Goal: Task Accomplishment & Management: Use online tool/utility

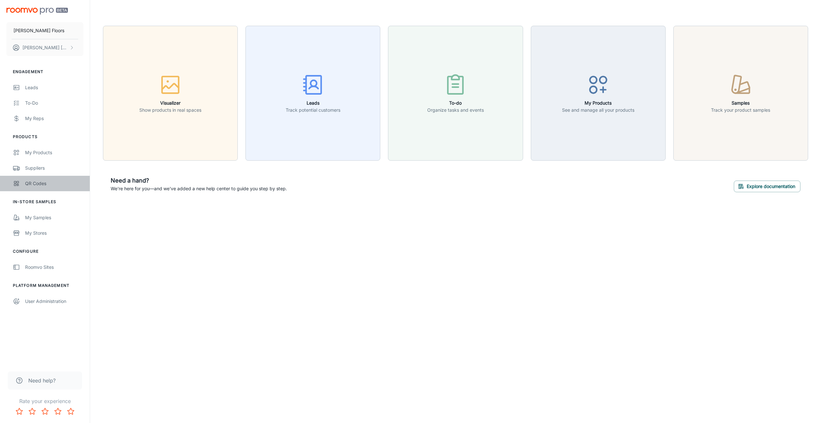
click at [32, 185] on div "QR Codes" at bounding box center [54, 183] width 58 height 7
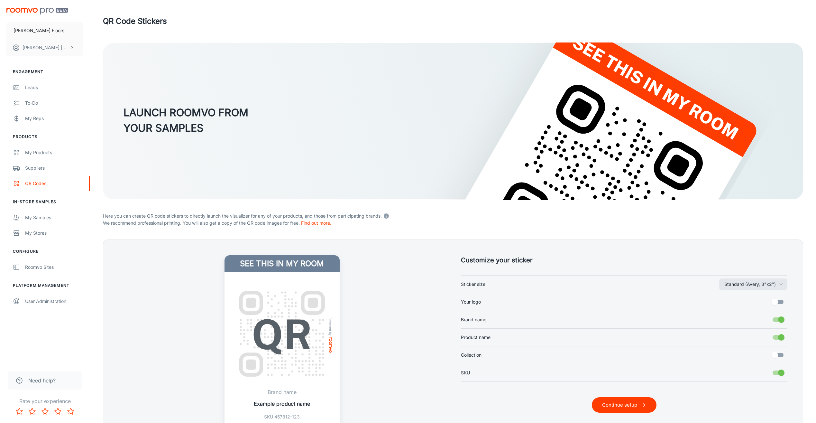
click at [539, 305] on label "Your logo" at bounding box center [624, 302] width 327 height 12
click at [757, 305] on input "Your logo" at bounding box center [775, 302] width 37 height 12
checkbox input "true"
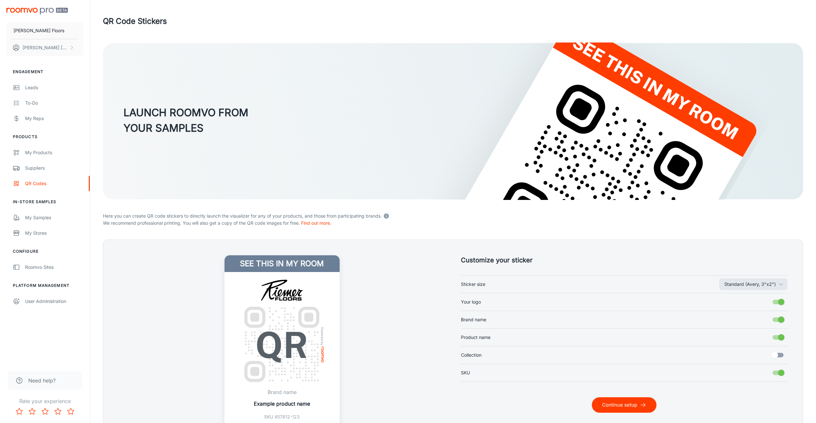
click at [601, 403] on button "Continue setup" at bounding box center [624, 404] width 65 height 15
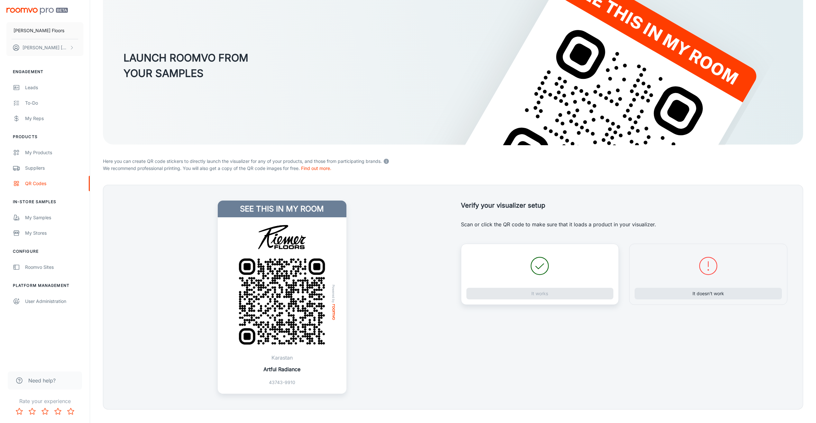
scroll to position [67, 0]
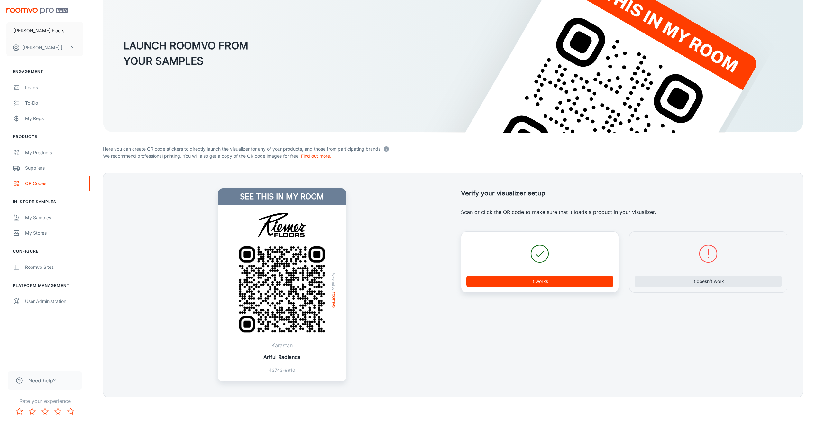
click at [526, 279] on button "It works" at bounding box center [540, 281] width 147 height 12
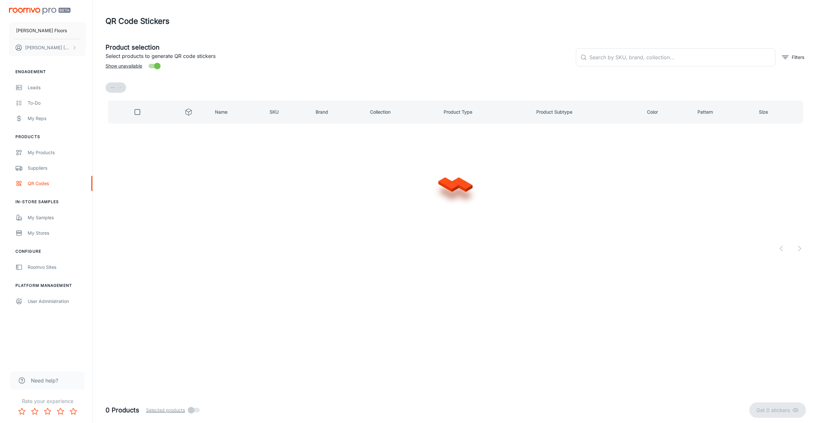
scroll to position [0, 0]
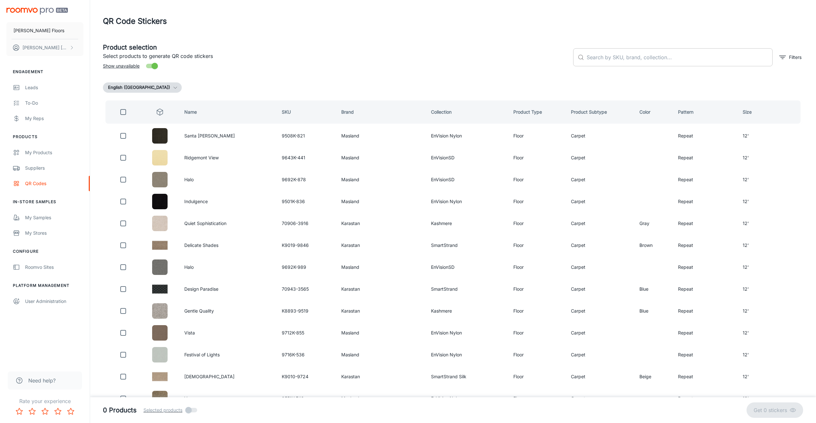
click at [594, 60] on input "text" at bounding box center [680, 57] width 186 height 18
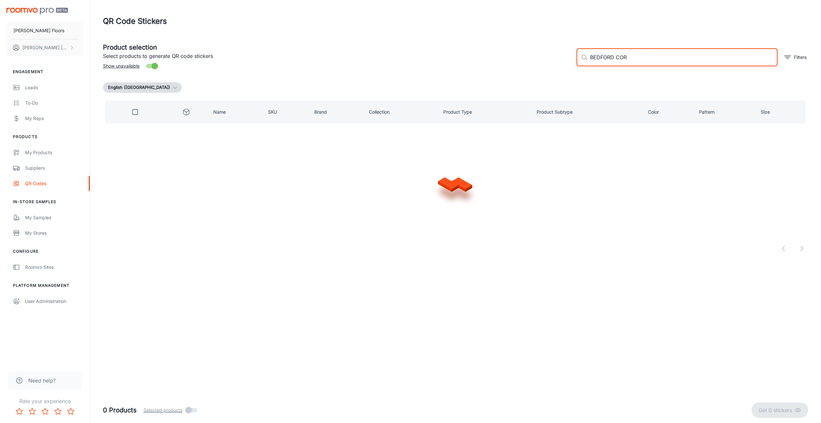
type input "BEDFORD CORD"
checkbox input "true"
type input "BEDFORD CORD"
